Goal: Transaction & Acquisition: Subscribe to service/newsletter

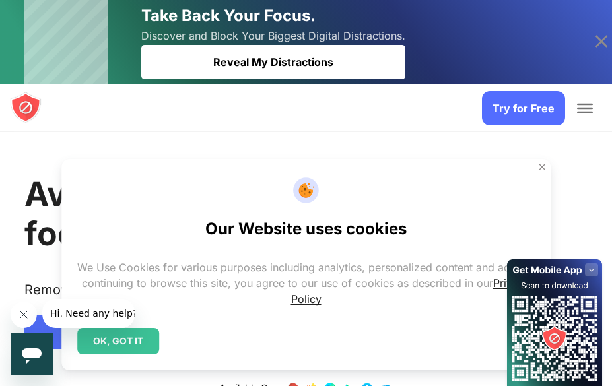
click at [137, 337] on div "OK, GOT IT" at bounding box center [118, 341] width 82 height 26
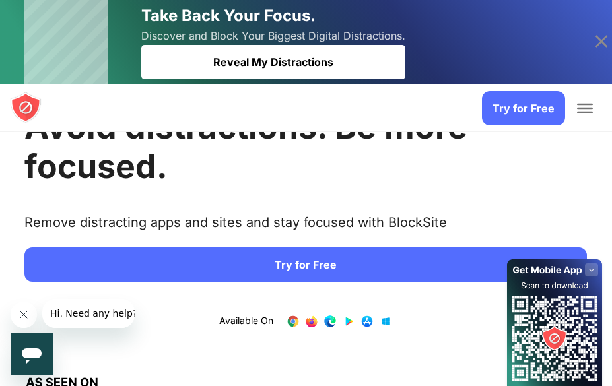
scroll to position [132, 0]
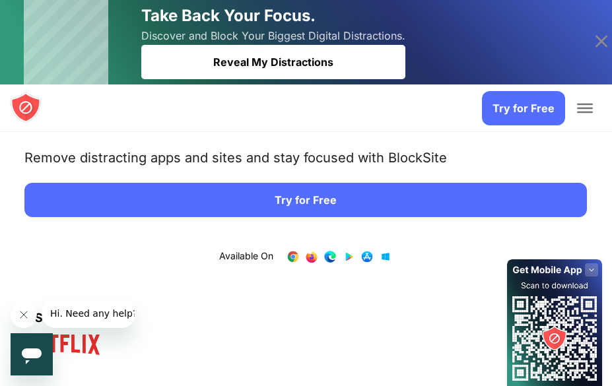
click at [308, 205] on link "Try for Free" at bounding box center [305, 200] width 563 height 34
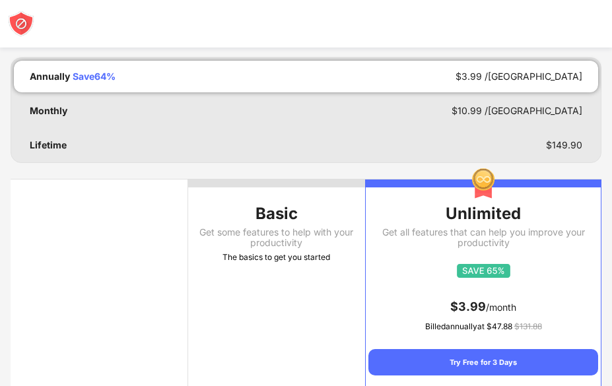
scroll to position [132, 0]
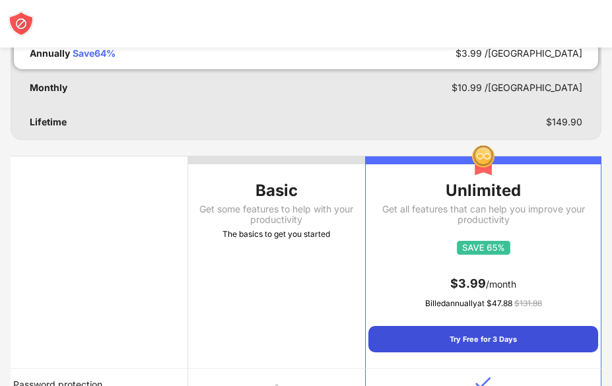
click at [479, 334] on div "Try Free for 3 Days" at bounding box center [484, 339] width 230 height 26
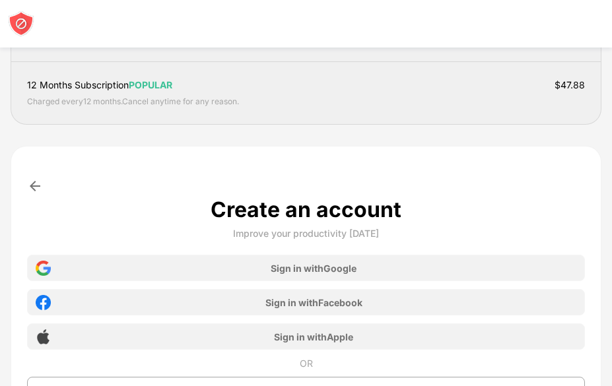
scroll to position [198, 0]
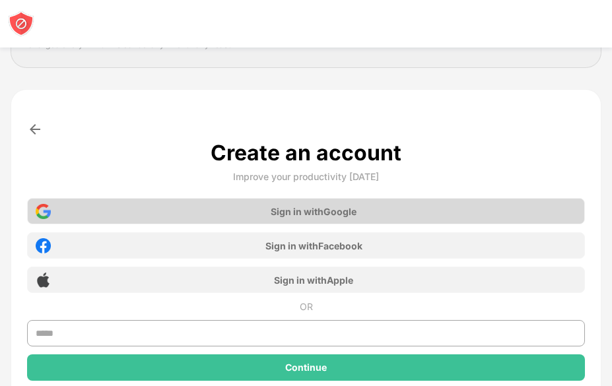
click at [242, 214] on div "Sign in with Google" at bounding box center [306, 211] width 558 height 26
